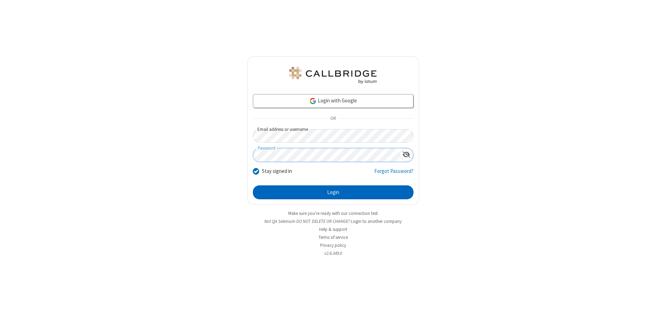
click at [333, 192] on button "Login" at bounding box center [333, 192] width 161 height 14
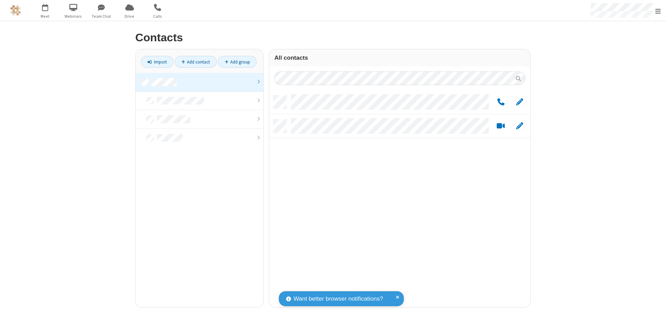
scroll to position [211, 256]
click at [199, 82] on link at bounding box center [200, 82] width 128 height 19
click at [237, 62] on link "Add group" at bounding box center [237, 62] width 39 height 12
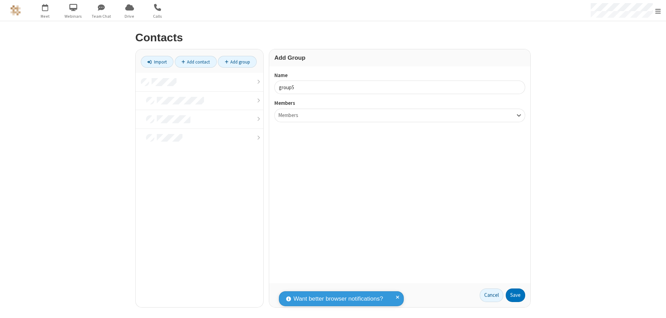
type input "group5"
type input "name22"
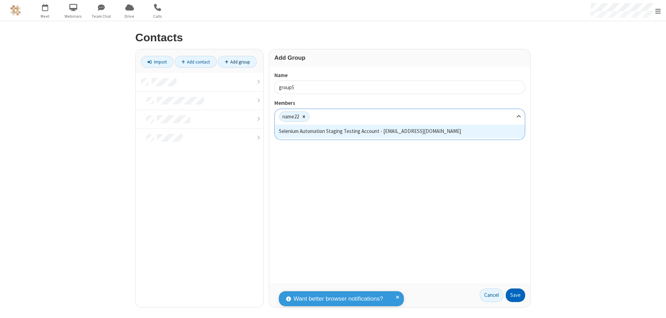
click at [515, 295] on button "Save" at bounding box center [514, 295] width 19 height 14
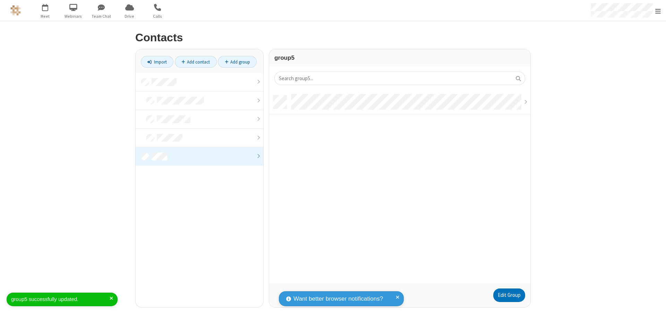
scroll to position [188, 256]
click at [509, 295] on link "Edit Group" at bounding box center [509, 295] width 32 height 14
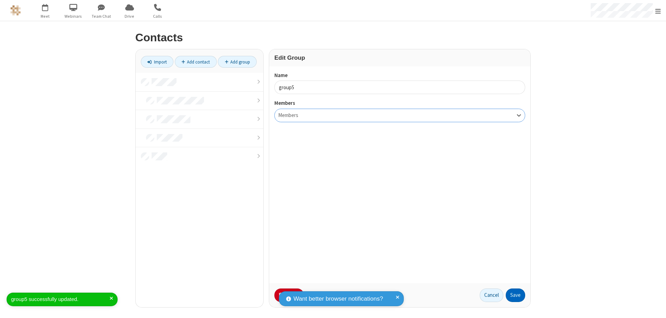
click at [515, 295] on button "Save" at bounding box center [514, 295] width 19 height 14
